Goal: Task Accomplishment & Management: Manage account settings

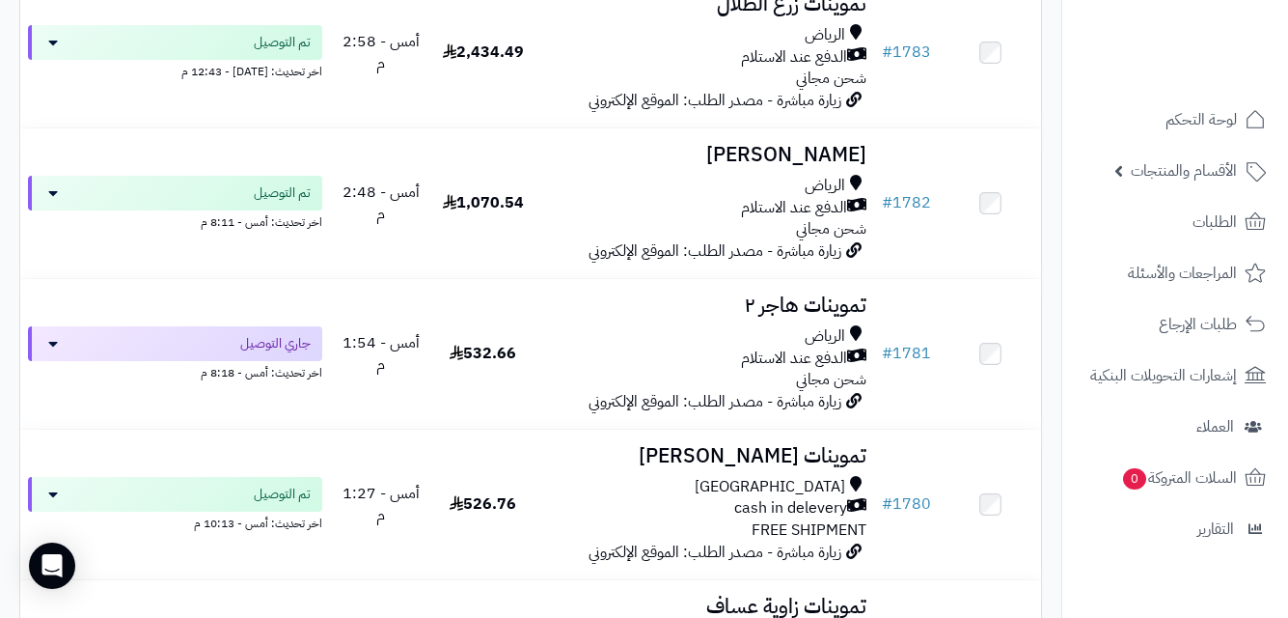
scroll to position [3688, 0]
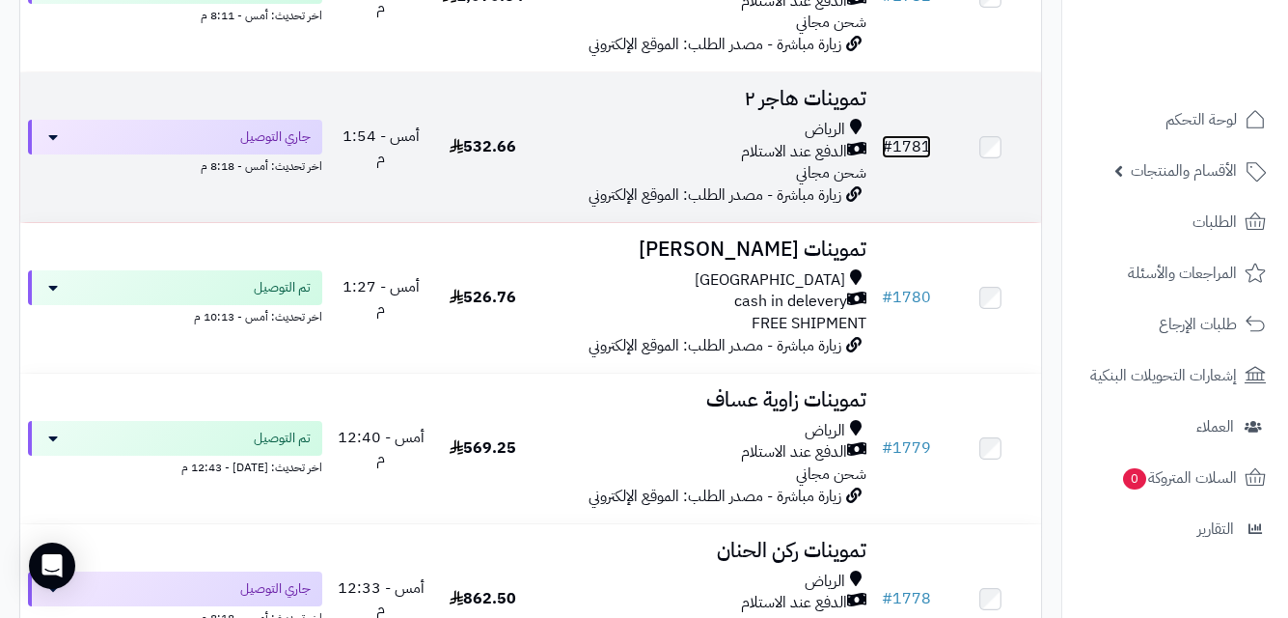
click at [916, 158] on link "# 1781" at bounding box center [906, 146] width 49 height 23
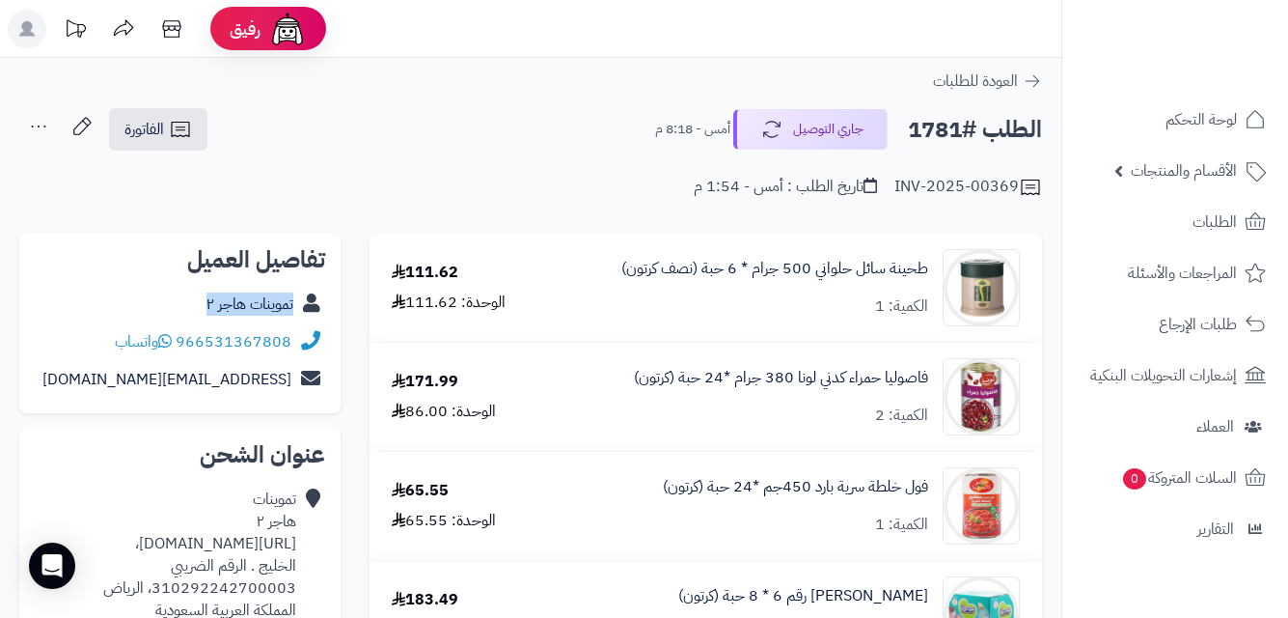
copy div "تموينات هاجر ٢"
drag, startPoint x: 197, startPoint y: 299, endPoint x: 297, endPoint y: 308, distance: 100.7
click at [297, 308] on div "تموينات هاجر ٢" at bounding box center [180, 305] width 291 height 38
copy link "طحينة سائل حلواني 500"
drag, startPoint x: 930, startPoint y: 265, endPoint x: 691, endPoint y: 76, distance: 305.1
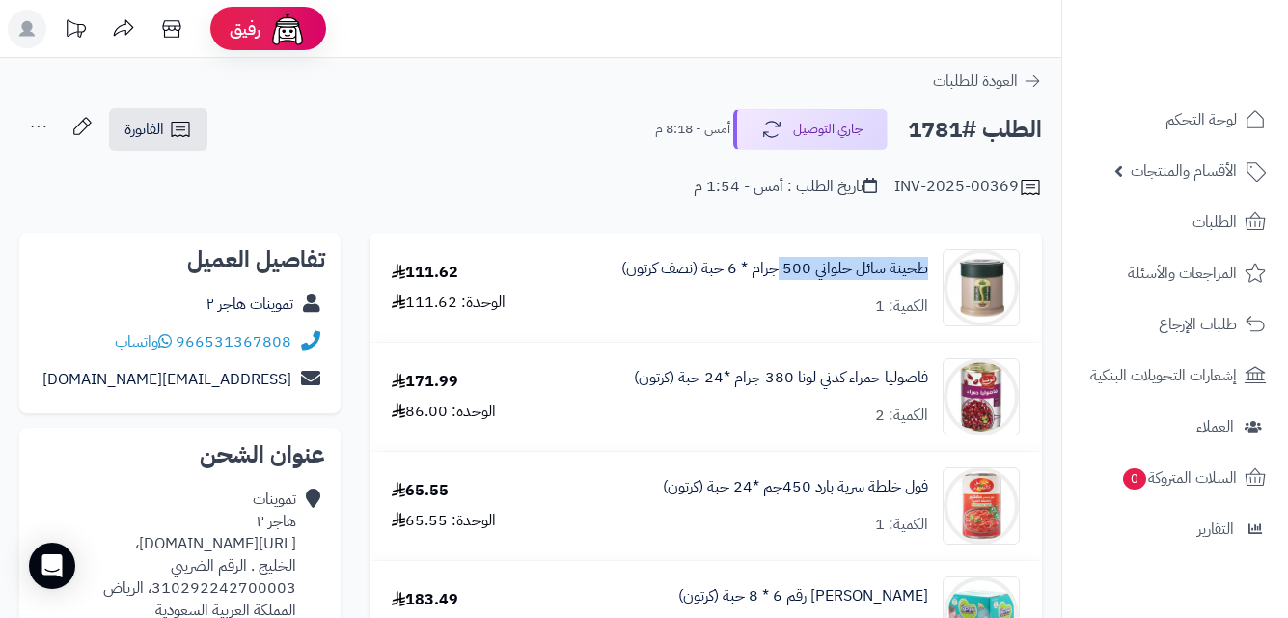
click at [784, 275] on div "طحينة سائل حلواني 500 جرام * 6 حبة (نصف كرتون) الكمية: 1" at bounding box center [795, 287] width 480 height 77
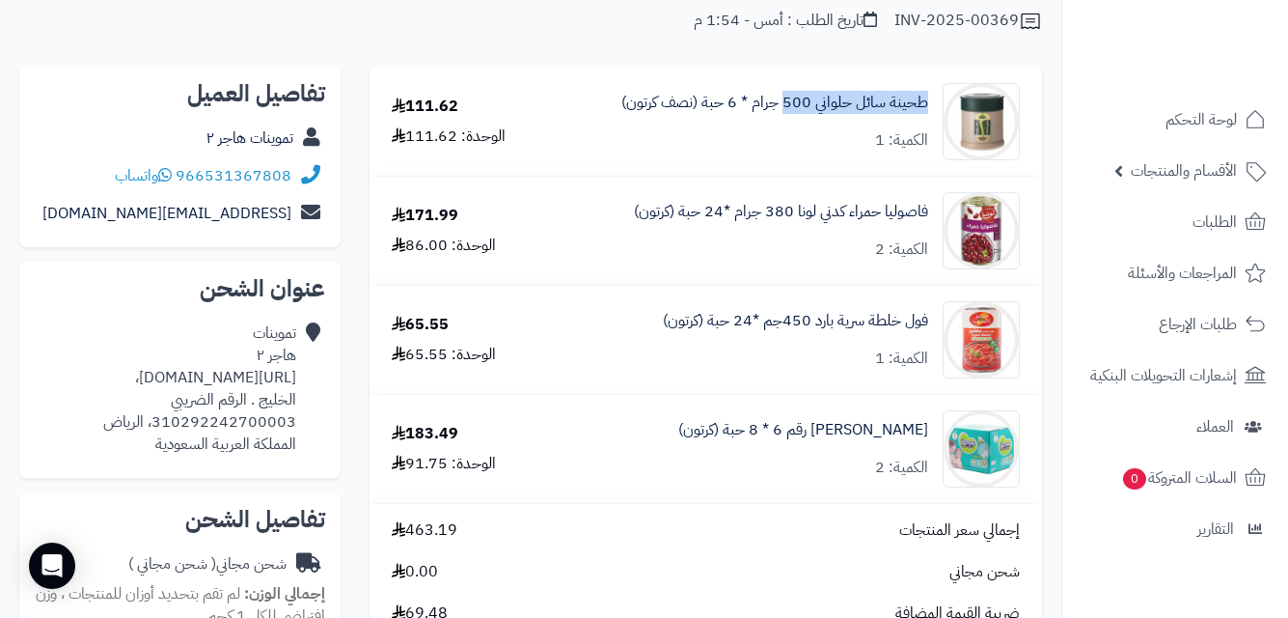
scroll to position [174, 0]
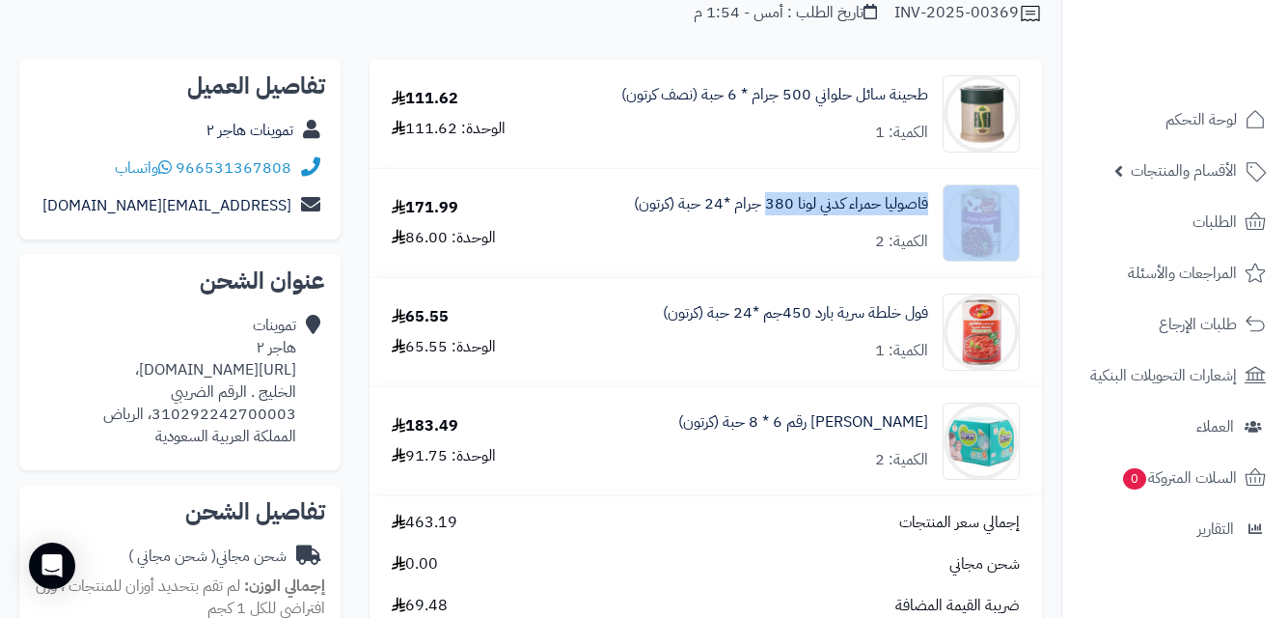
copy div "فاصوليا حمراء كدني لونا 380"
drag, startPoint x: 935, startPoint y: 205, endPoint x: 764, endPoint y: 235, distance: 173.6
click at [764, 235] on div "فاصوليا حمراء كدني لونا 380 جرام *24 حبة (كرتون) الكمية: 2" at bounding box center [795, 222] width 480 height 77
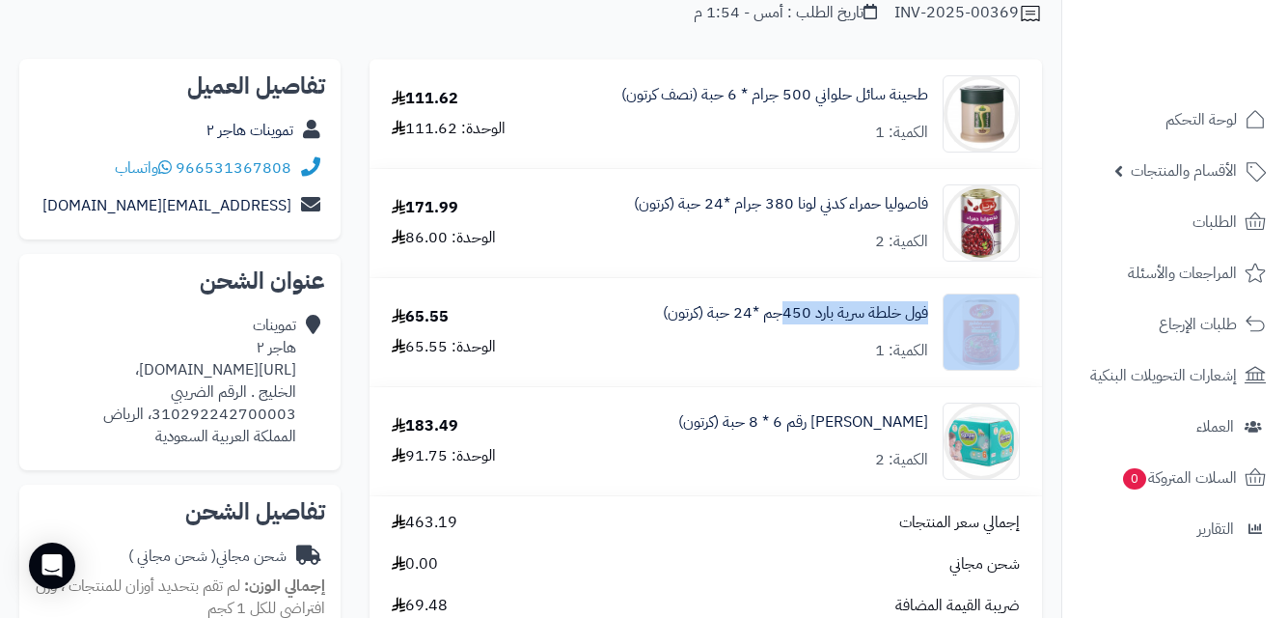
copy div "فول خلطة سرية بارد 450"
drag, startPoint x: 936, startPoint y: 311, endPoint x: 786, endPoint y: 344, distance: 154.1
click at [786, 344] on div "فول خلطة سرية بارد 450جم *24 حبة (كرتون) الكمية: 1" at bounding box center [795, 331] width 480 height 77
click at [910, 304] on link "فول خلطة سرية بارد 450جم *24 حبة (كرتون)" at bounding box center [795, 313] width 265 height 22
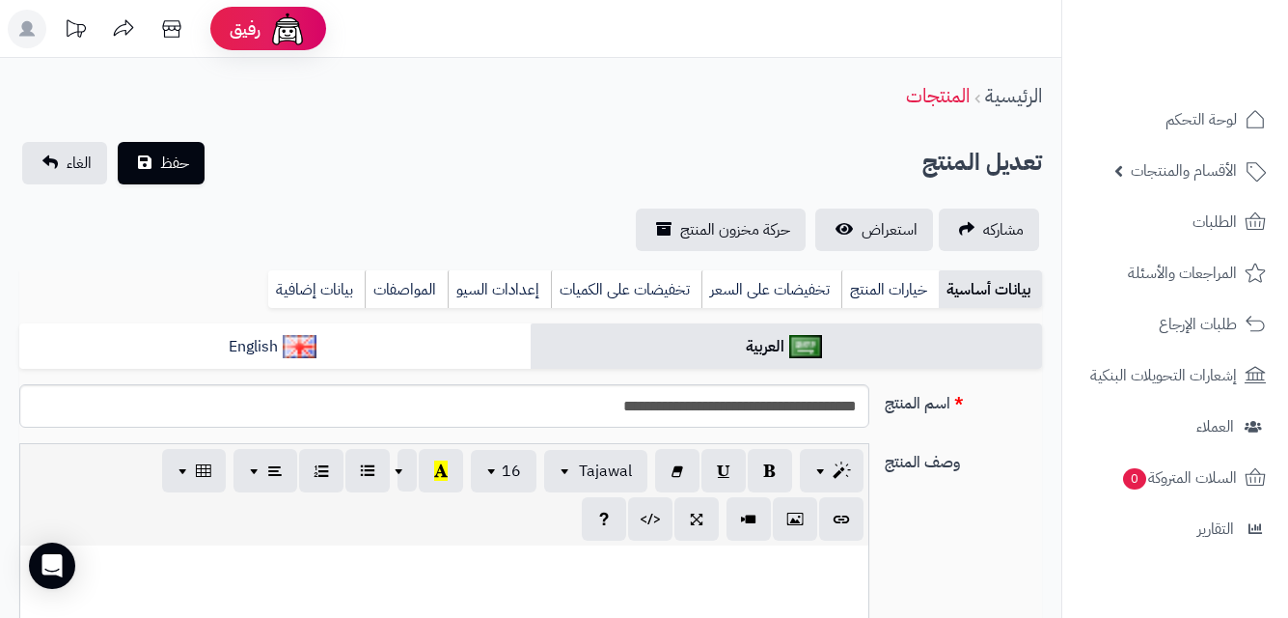
scroll to position [901, 0]
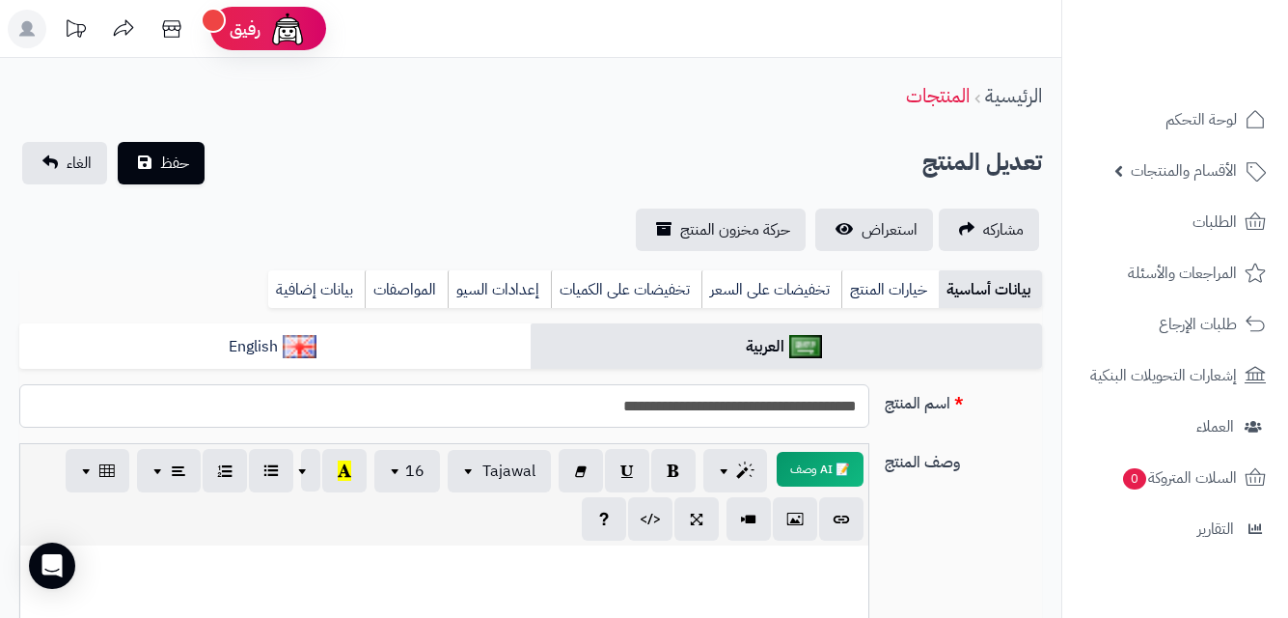
drag, startPoint x: 866, startPoint y: 405, endPoint x: 706, endPoint y: 415, distance: 159.5
click at [706, 415] on input "**********" at bounding box center [444, 405] width 850 height 43
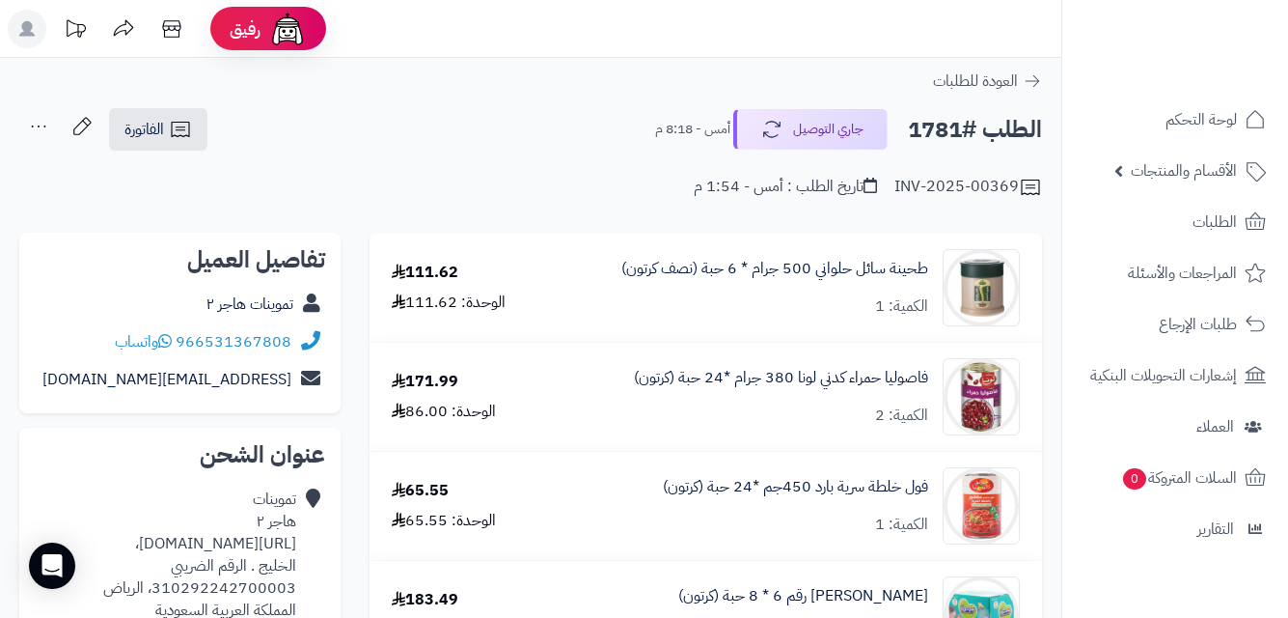
scroll to position [174, 0]
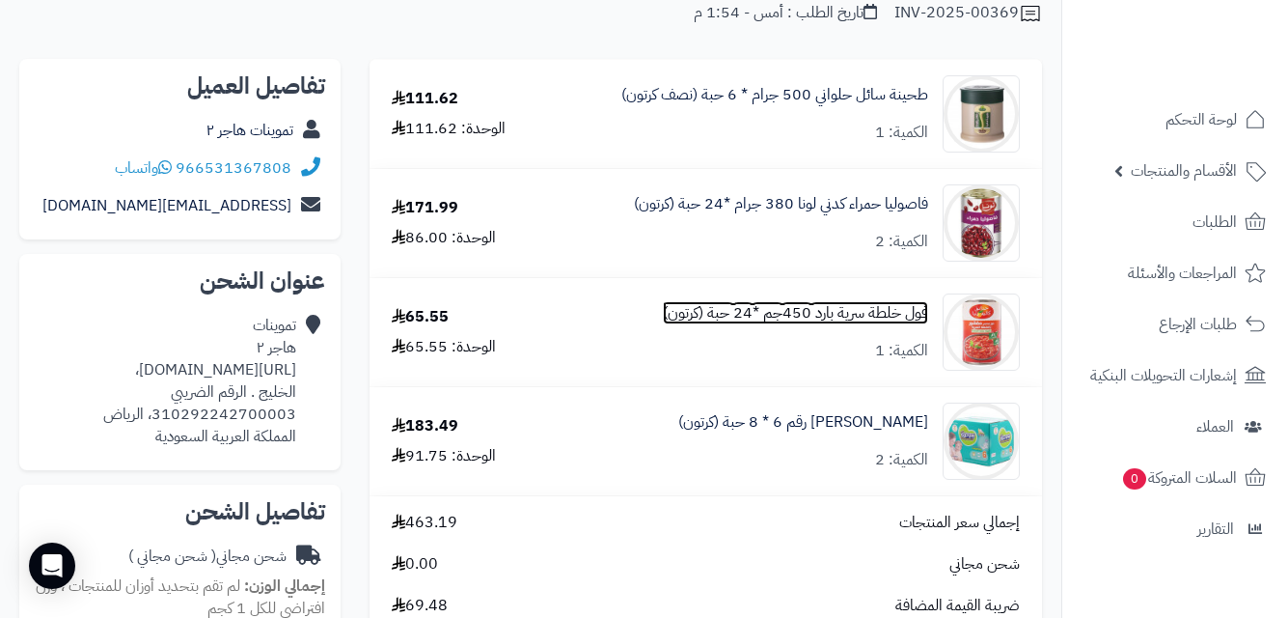
drag, startPoint x: 919, startPoint y: 318, endPoint x: 882, endPoint y: 288, distance: 47.3
click at [918, 318] on link "فول خلطة سرية بارد 450جم *24 حبة (كرتون)" at bounding box center [795, 313] width 265 height 22
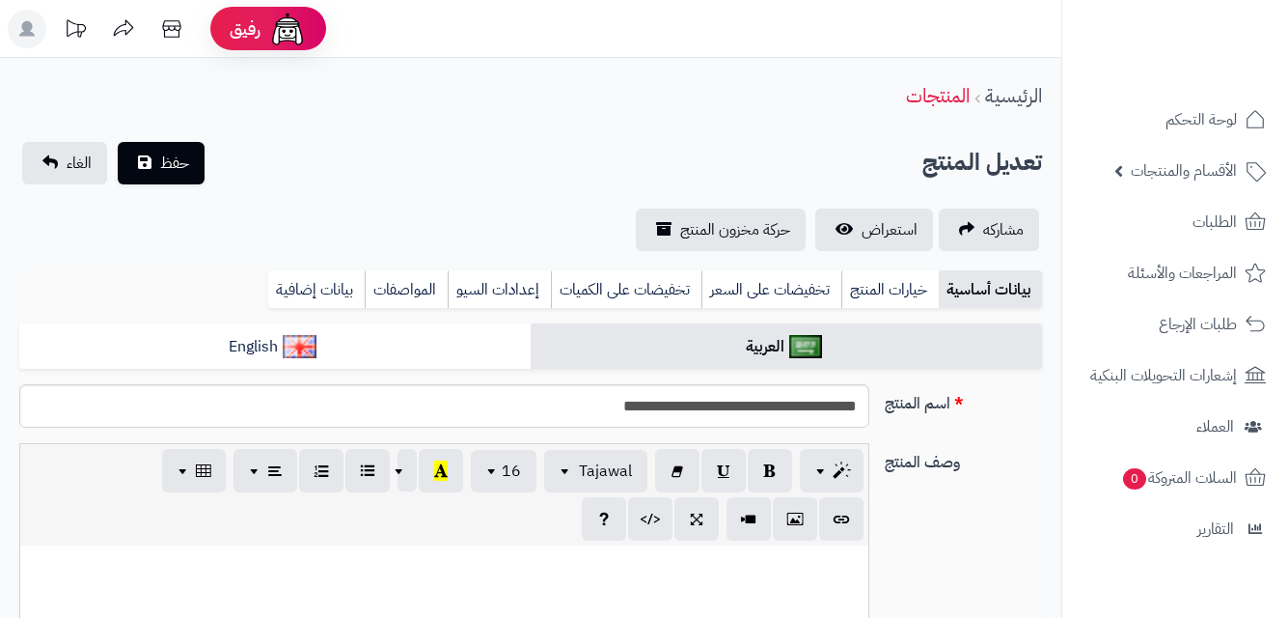
scroll to position [901, 0]
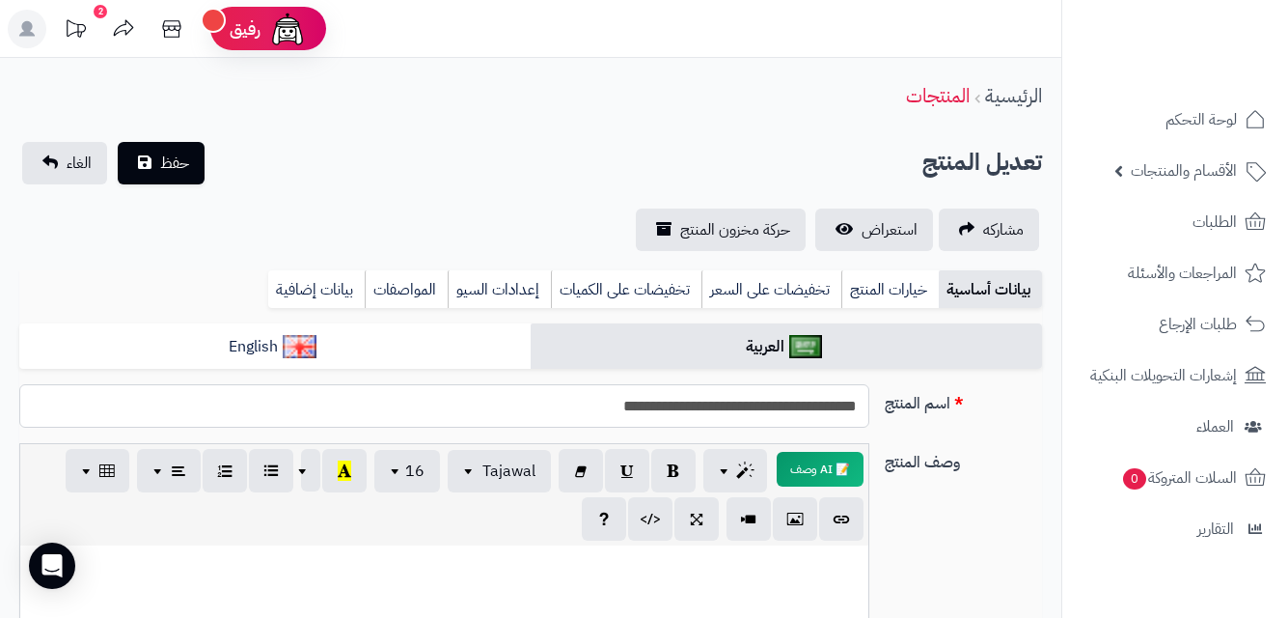
drag, startPoint x: 865, startPoint y: 406, endPoint x: 659, endPoint y: 407, distance: 205.6
click at [659, 407] on input "**********" at bounding box center [444, 405] width 850 height 43
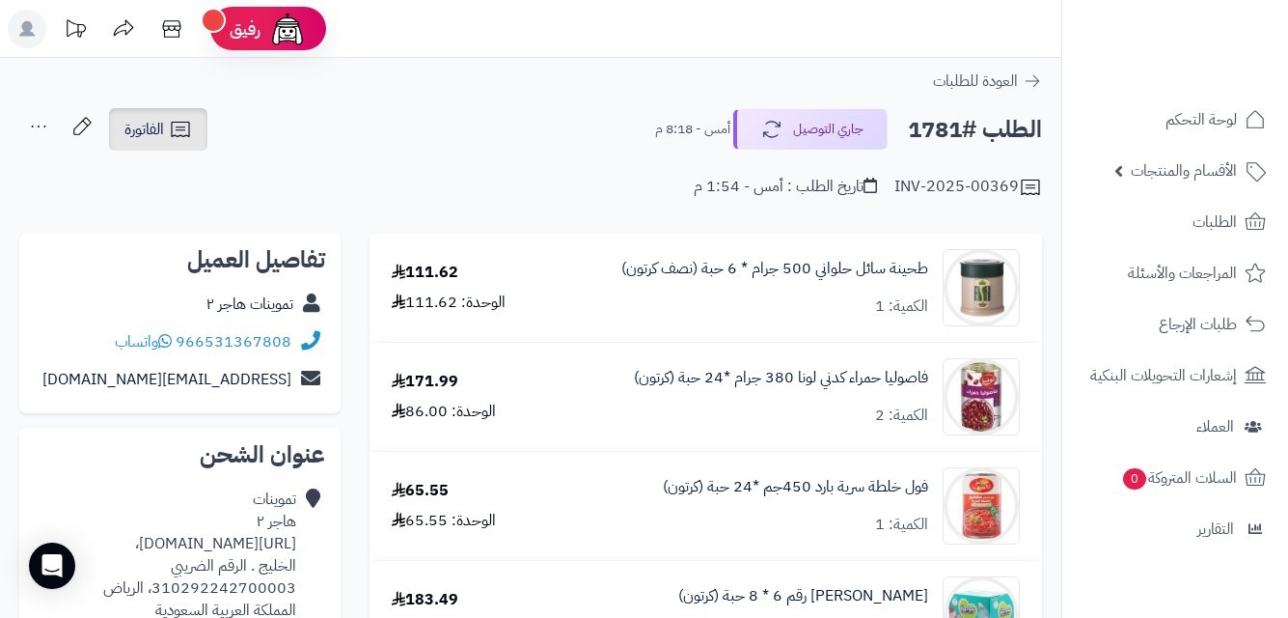
click at [186, 130] on icon at bounding box center [180, 129] width 23 height 23
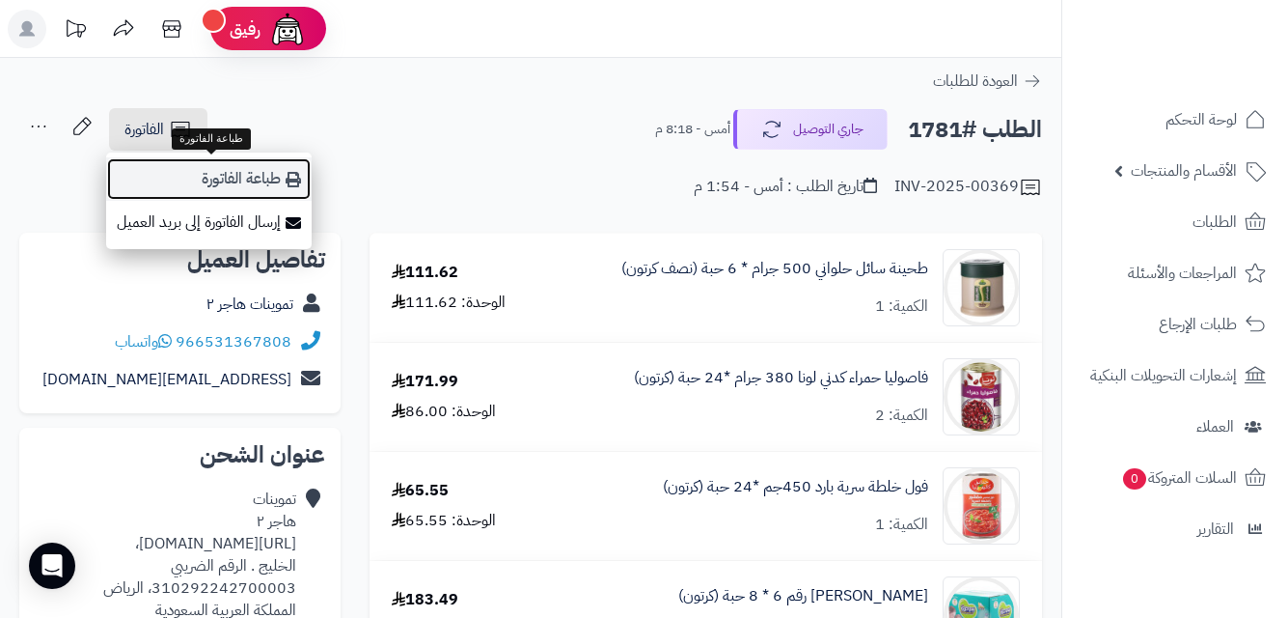
click at [233, 175] on link "طباعة الفاتورة" at bounding box center [209, 178] width 206 height 43
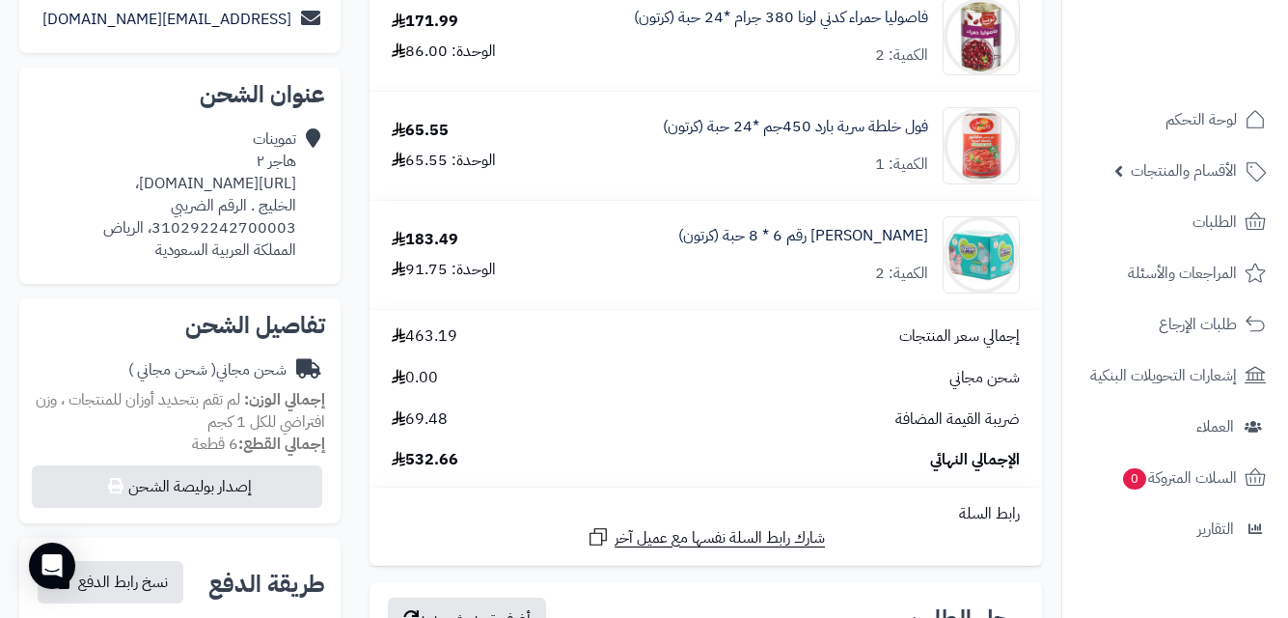
scroll to position [363, 0]
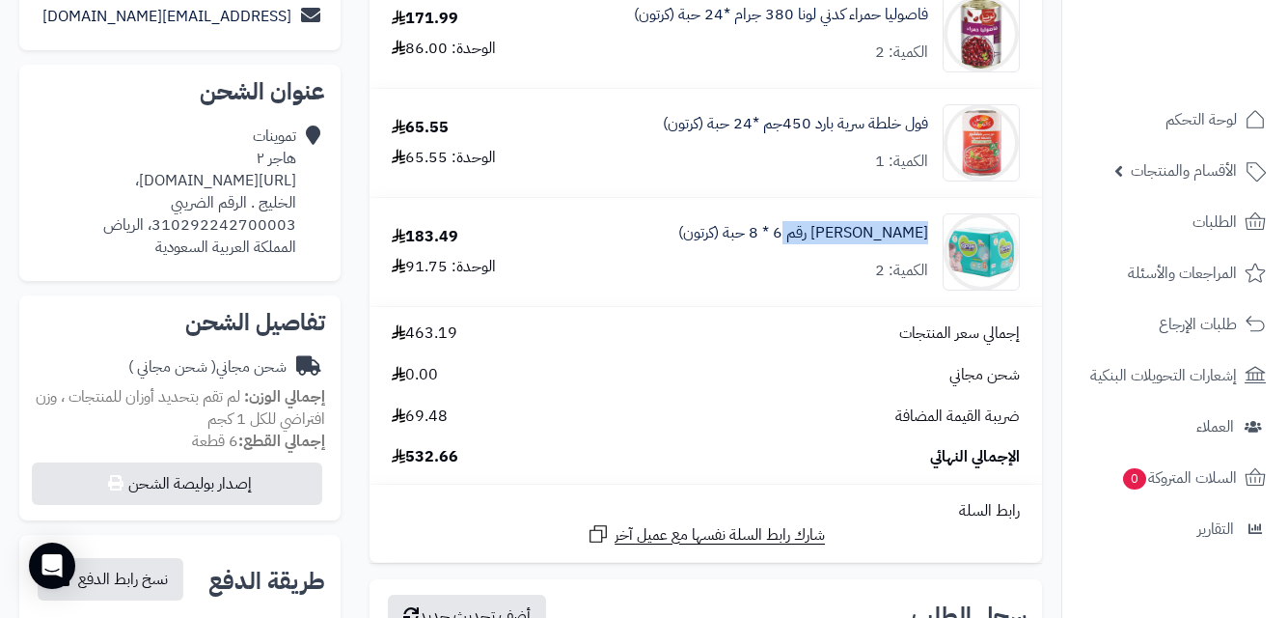
copy link "[PERSON_NAME] رقم 6 * 8"
drag, startPoint x: 934, startPoint y: 233, endPoint x: 813, endPoint y: 248, distance: 122.6
click at [813, 248] on div "بيبي جوي رقم 6 * 8 حبة (كرتون) الكمية: 2" at bounding box center [795, 251] width 480 height 77
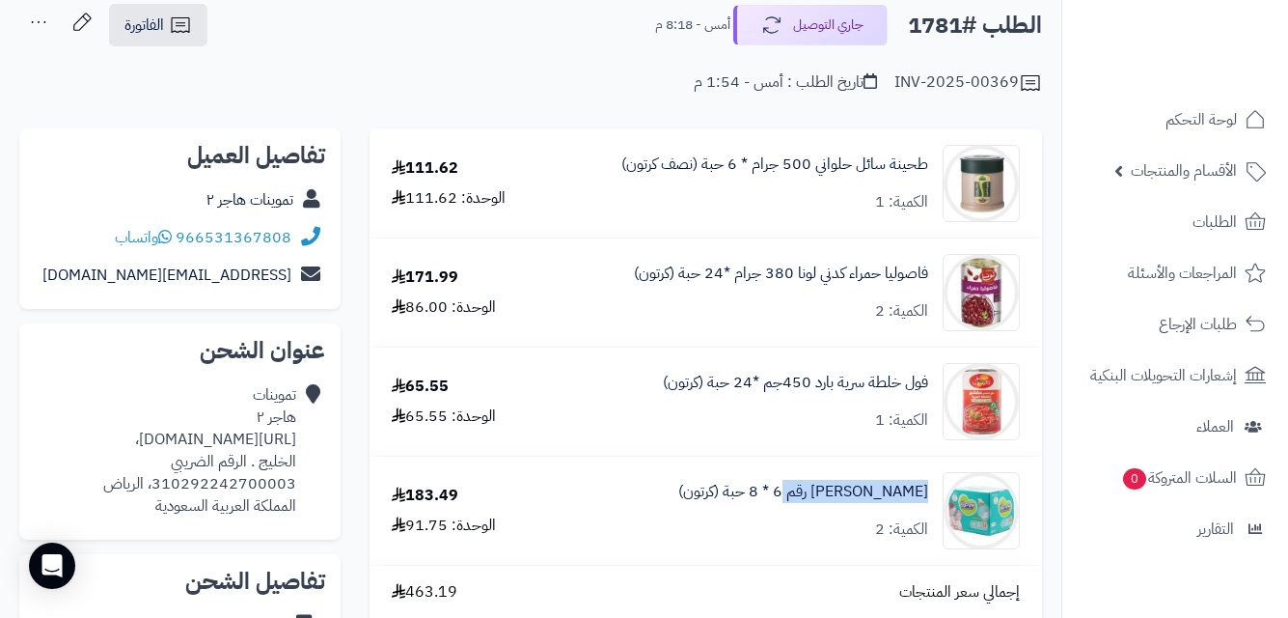
scroll to position [292, 0]
